Goal: Transaction & Acquisition: Purchase product/service

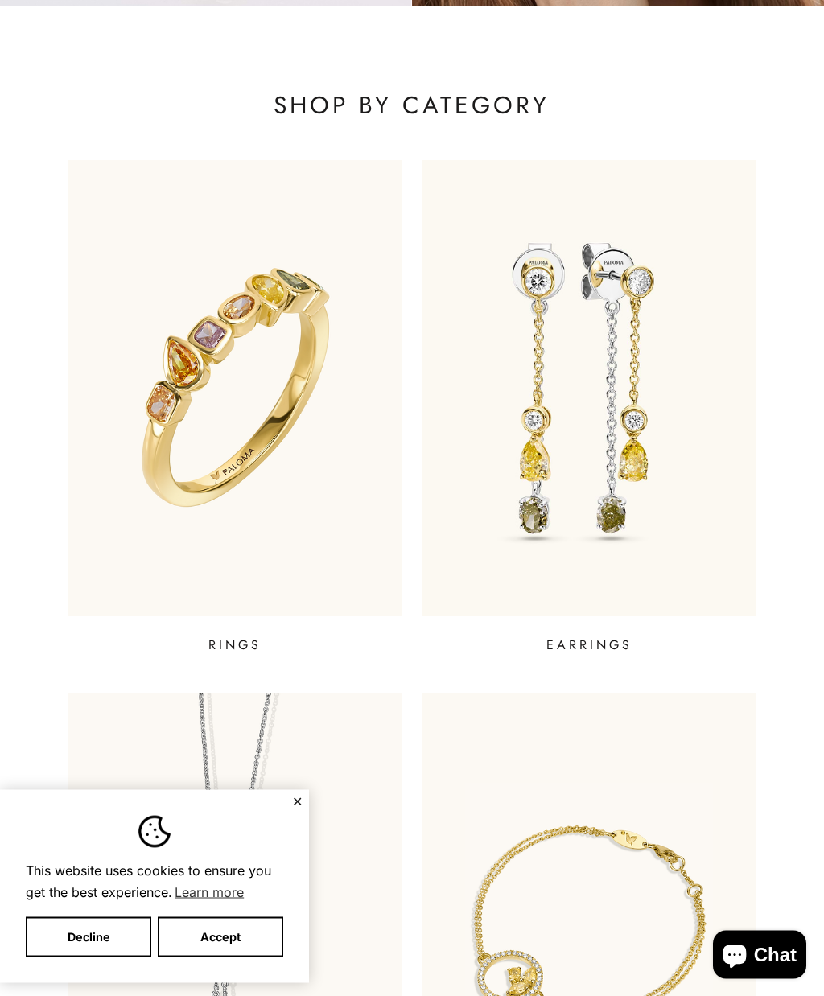
scroll to position [419, 0]
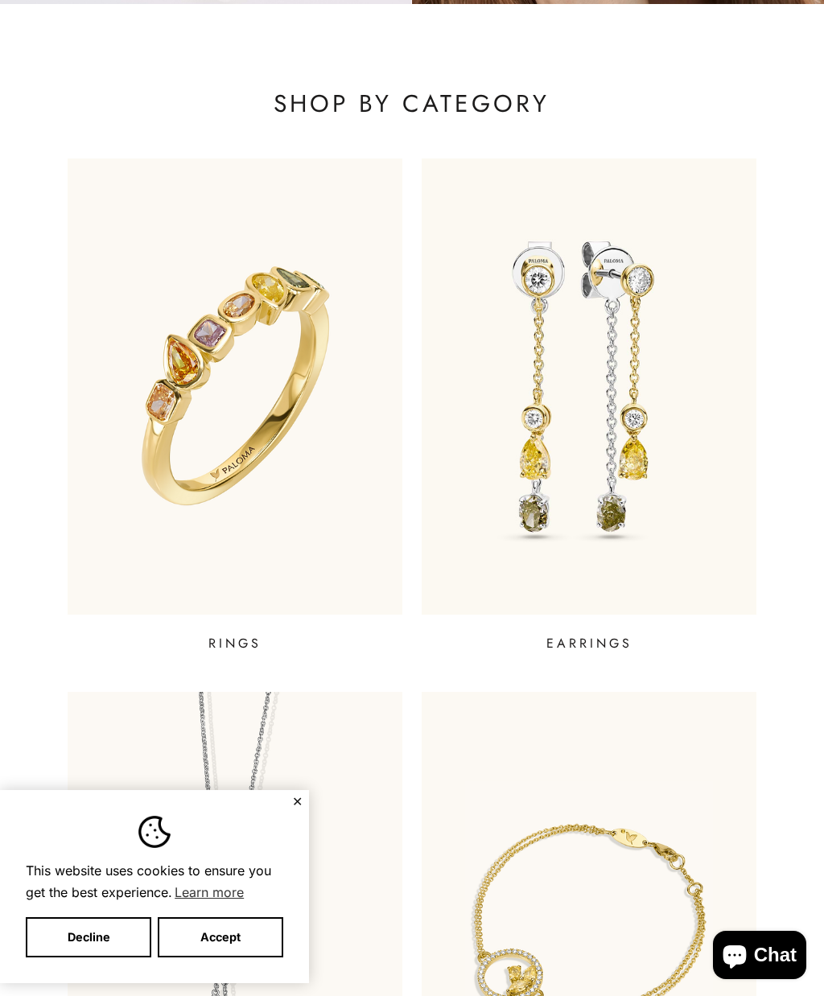
click at [202, 515] on img at bounding box center [235, 385] width 335 height 455
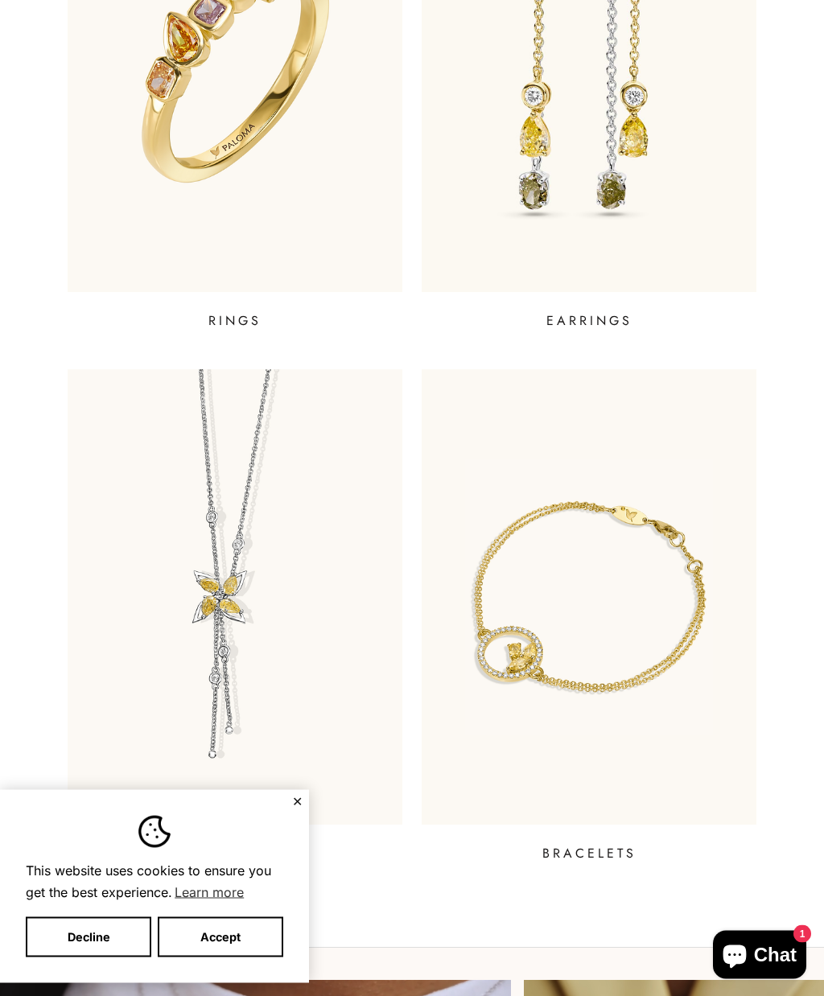
scroll to position [743, 0]
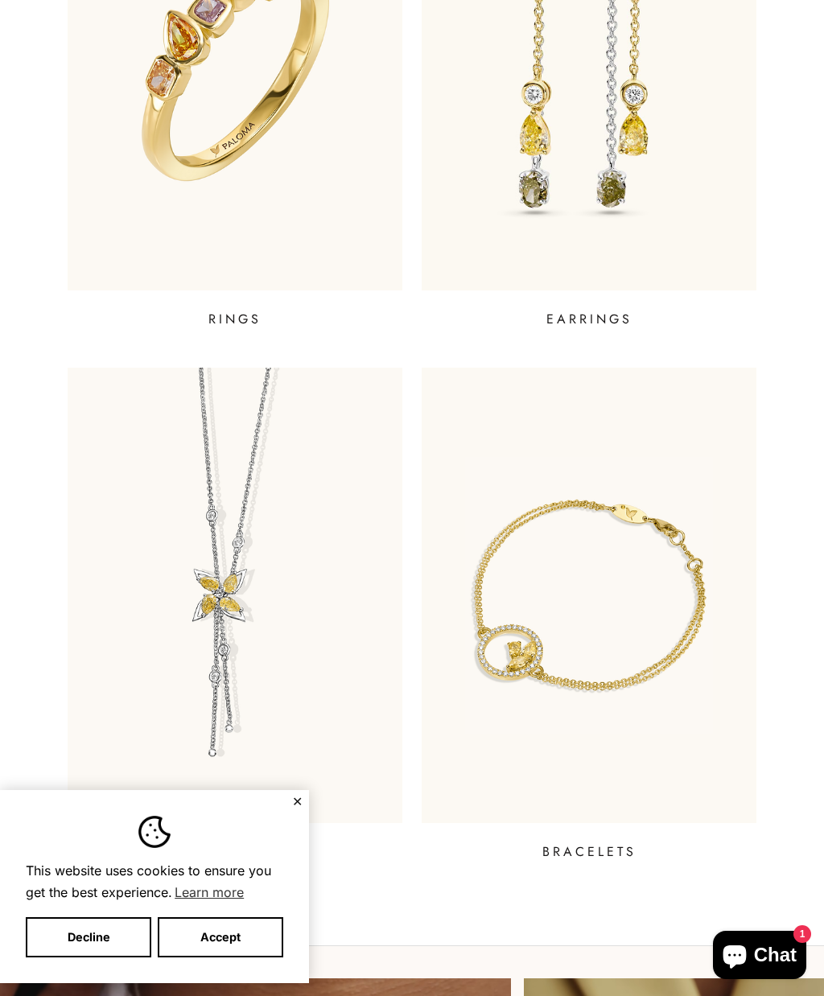
click at [684, 747] on img at bounding box center [588, 595] width 335 height 455
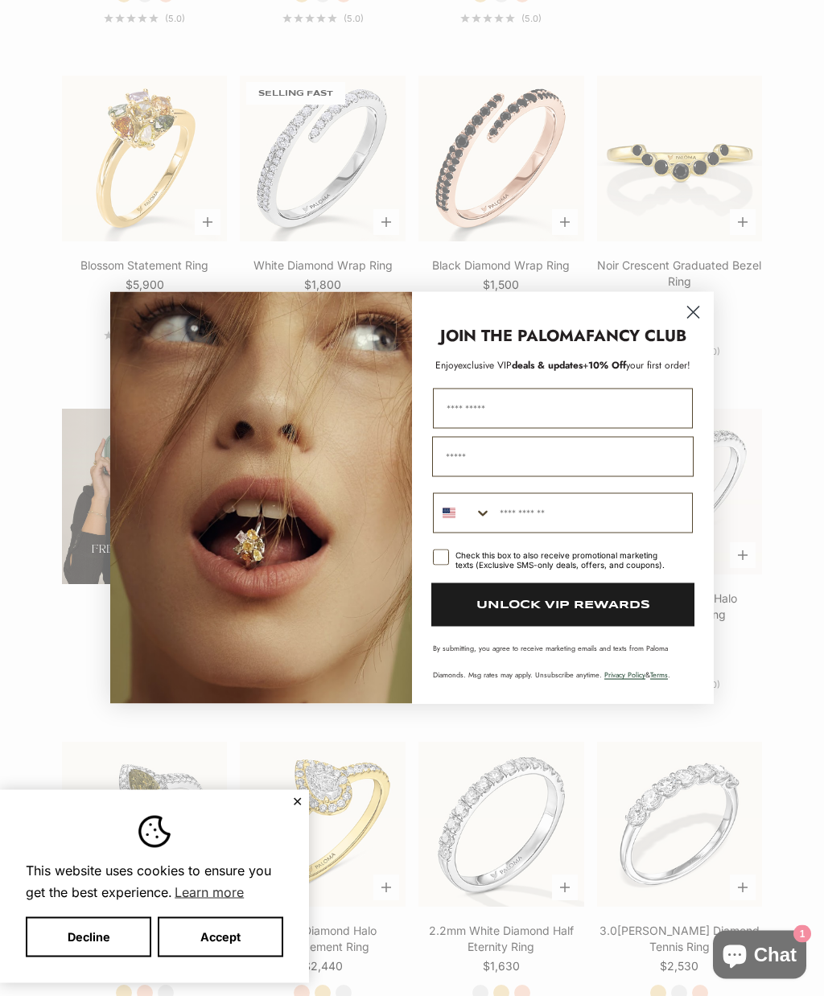
scroll to position [2293, 0]
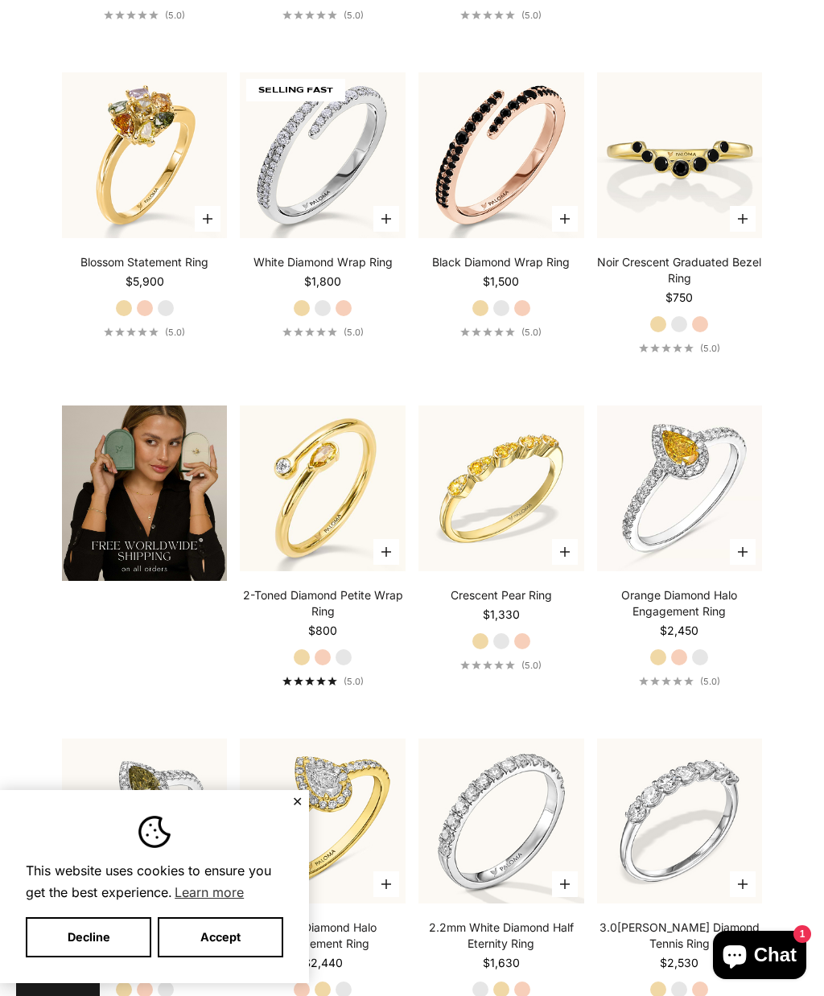
click at [690, 343] on div "Noir Crescent Graduated Bezel Ring Starting at $750 Yellow Gold White Gold Rose…" at bounding box center [680, 304] width 166 height 100
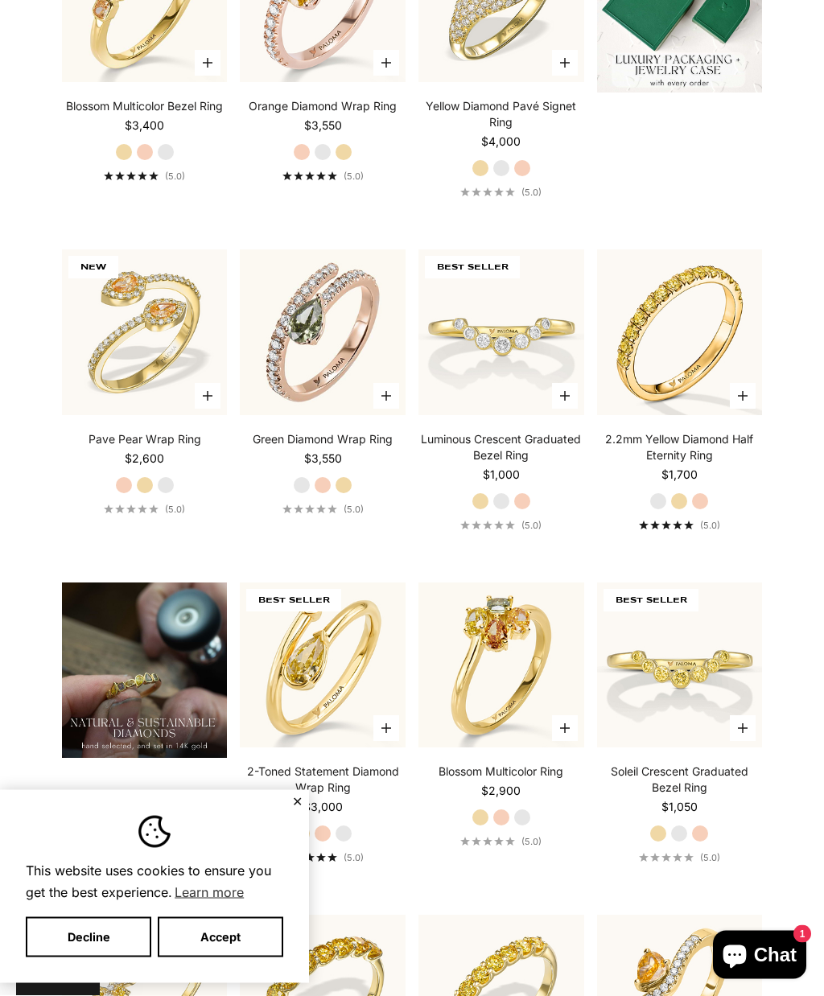
scroll to position [802, 0]
click at [343, 494] on label "Yellow Gold" at bounding box center [344, 485] width 18 height 18
click at [317, 494] on label "Rose Gold" at bounding box center [323, 485] width 18 height 18
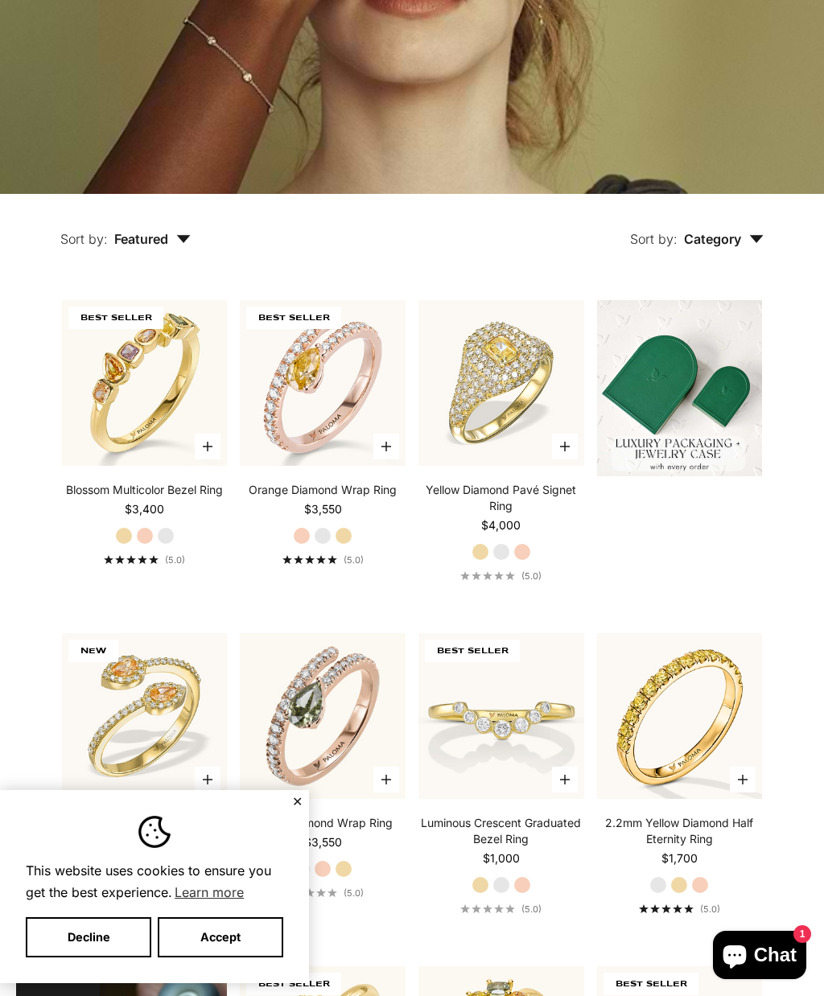
scroll to position [0, 0]
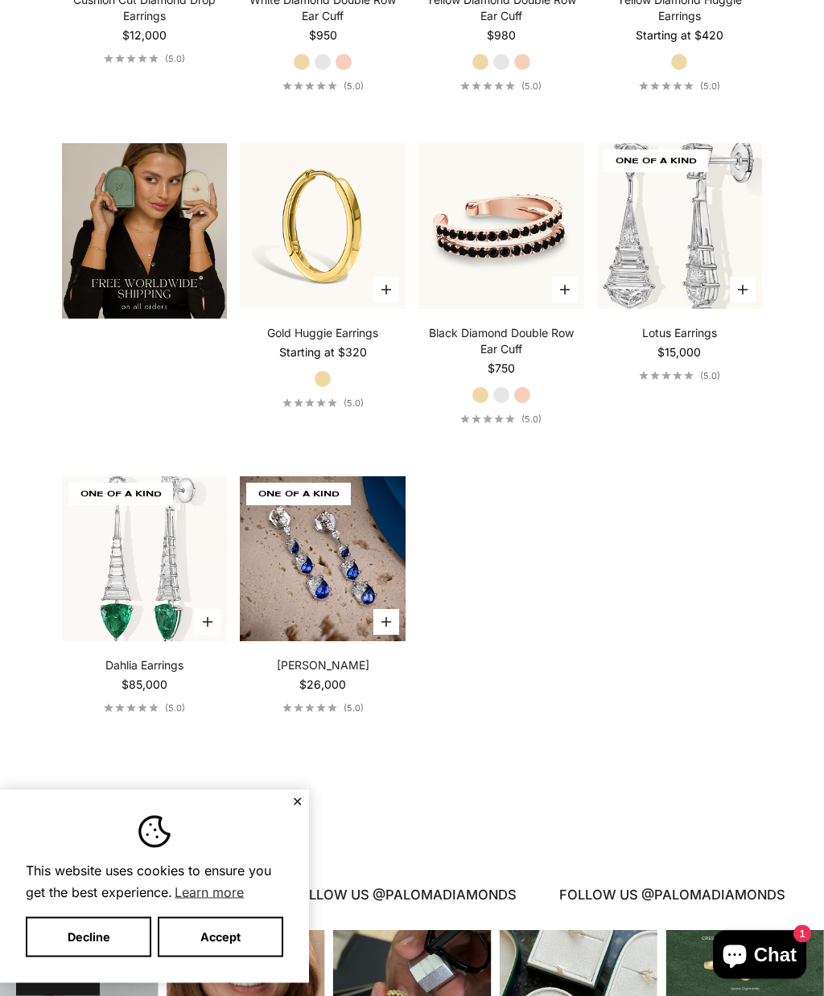
scroll to position [2571, 0]
